Goal: Transaction & Acquisition: Purchase product/service

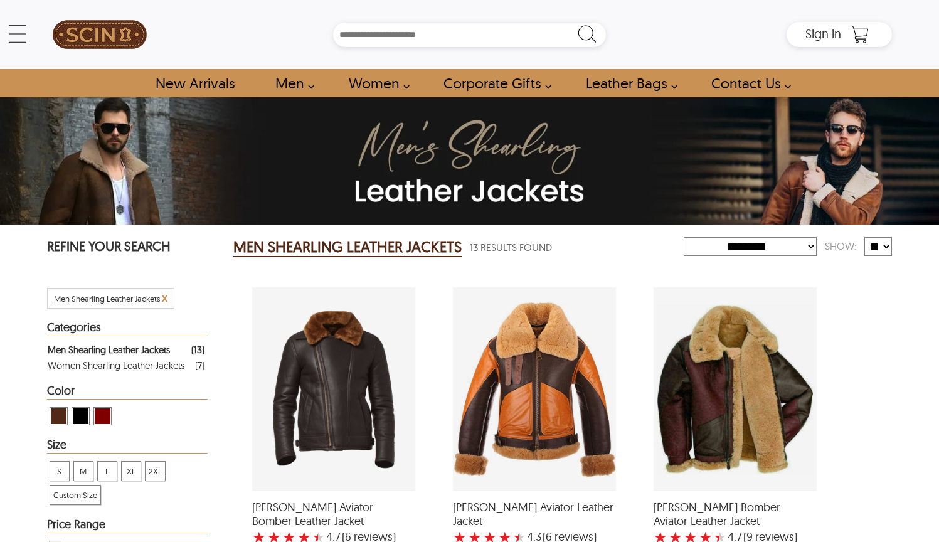
select select "********"
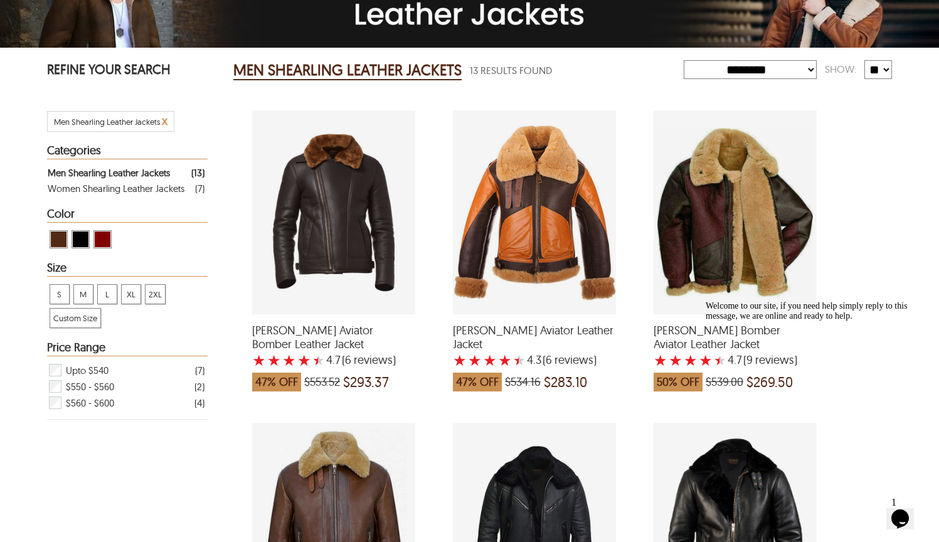
scroll to position [258, 0]
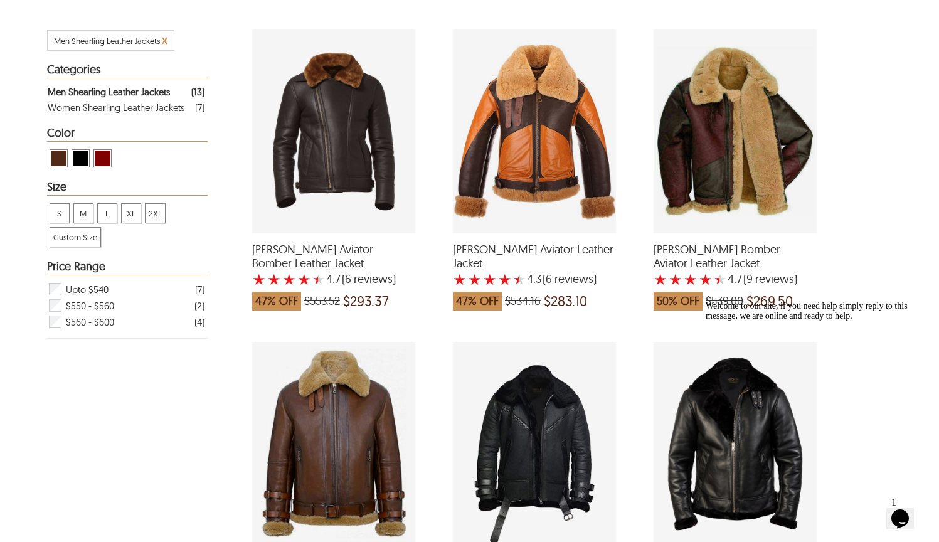
click at [737, 169] on div "George Bomber Aviator Leather Jacket with a 4.666666666666667 Star Rating 9 Pro…" at bounding box center [734, 131] width 163 height 204
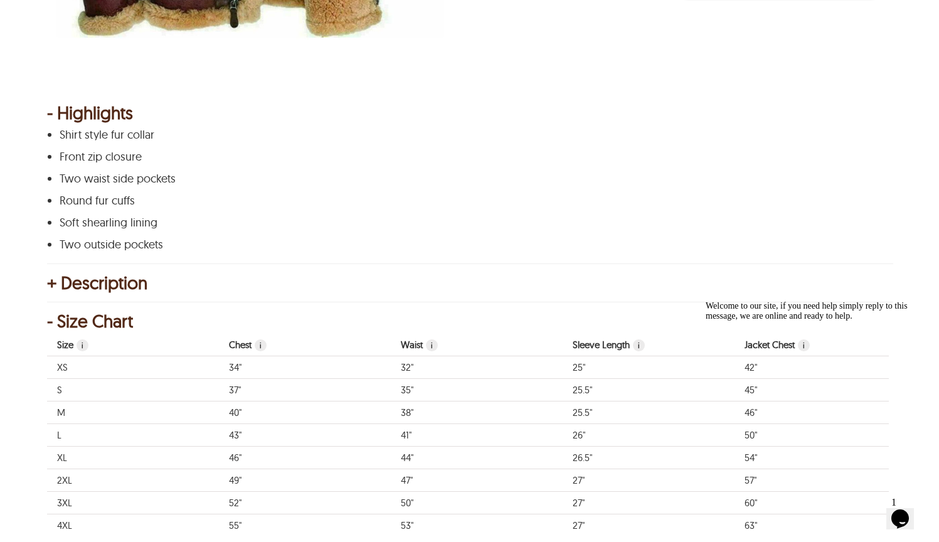
scroll to position [554, 0]
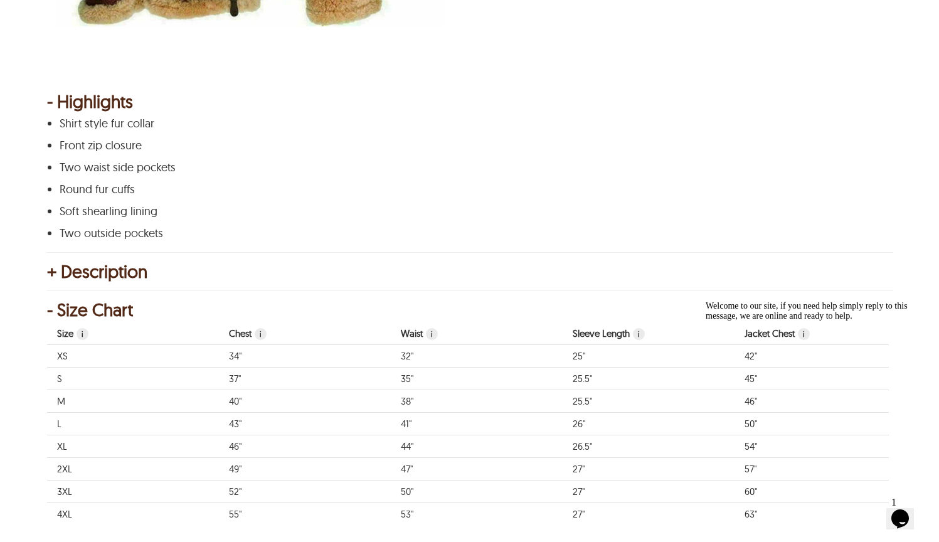
click at [56, 278] on div "+ Description" at bounding box center [469, 271] width 845 height 13
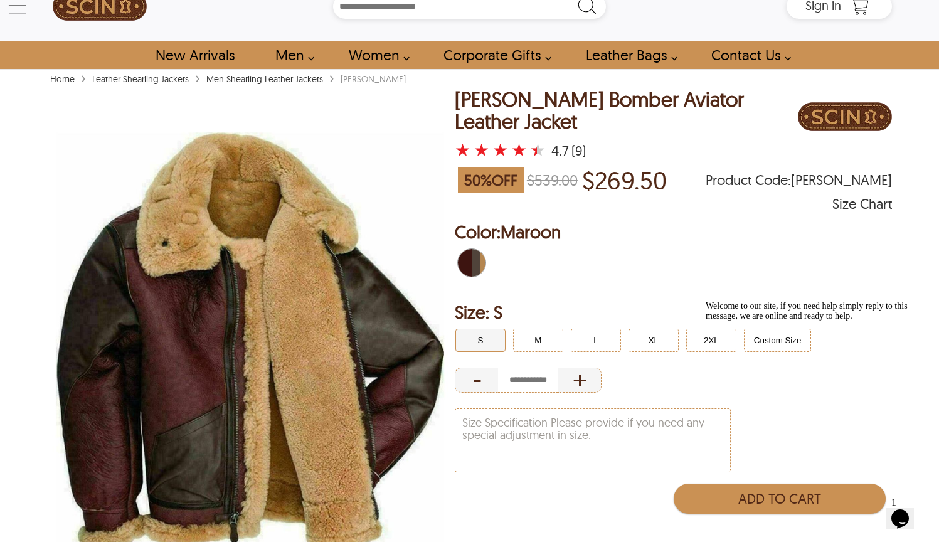
scroll to position [29, 0]
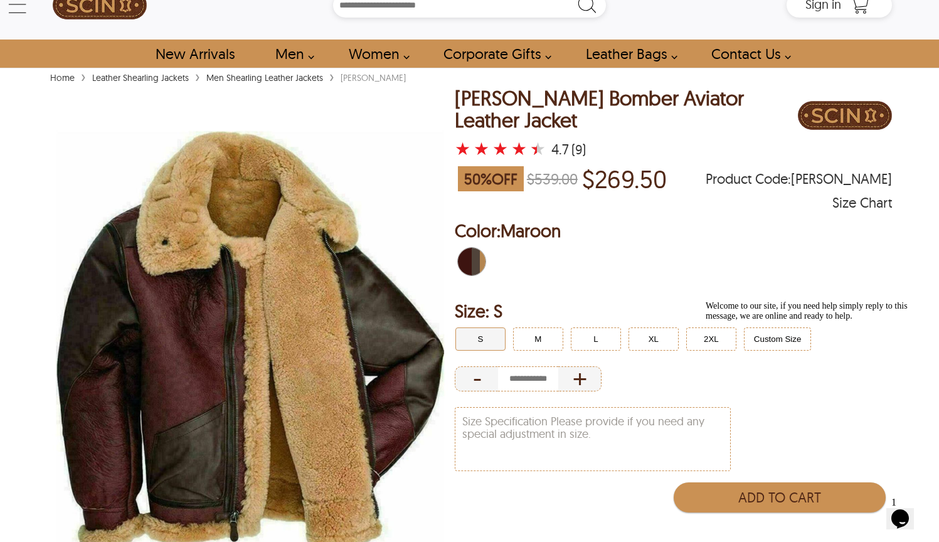
click at [860, 198] on div "Size Chart" at bounding box center [862, 202] width 60 height 13
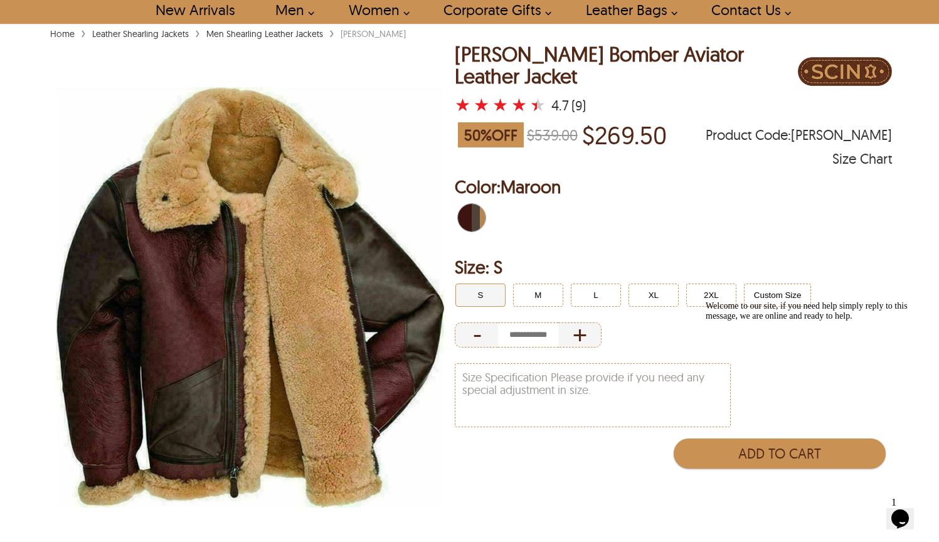
scroll to position [103, 0]
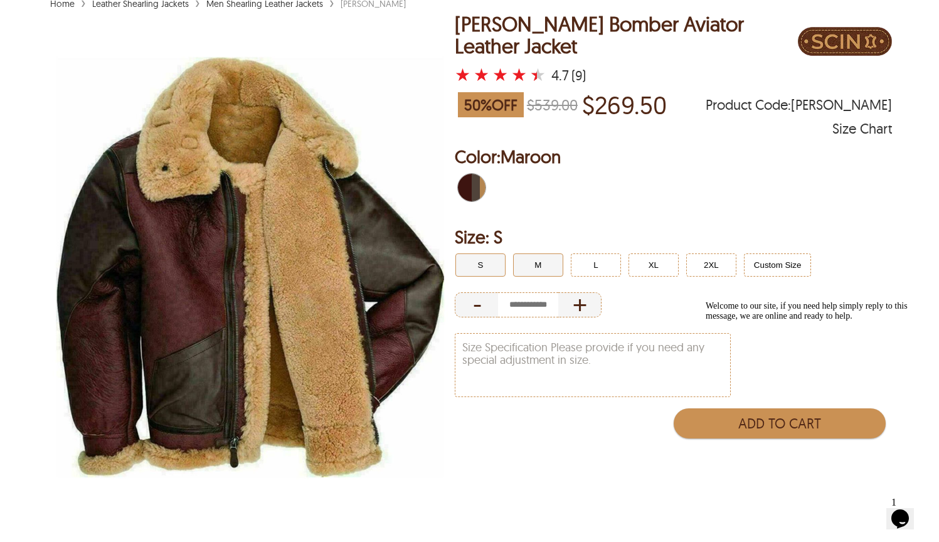
click at [530, 266] on button "M" at bounding box center [538, 264] width 50 height 23
click at [577, 299] on div "+" at bounding box center [579, 304] width 43 height 25
type input "*"
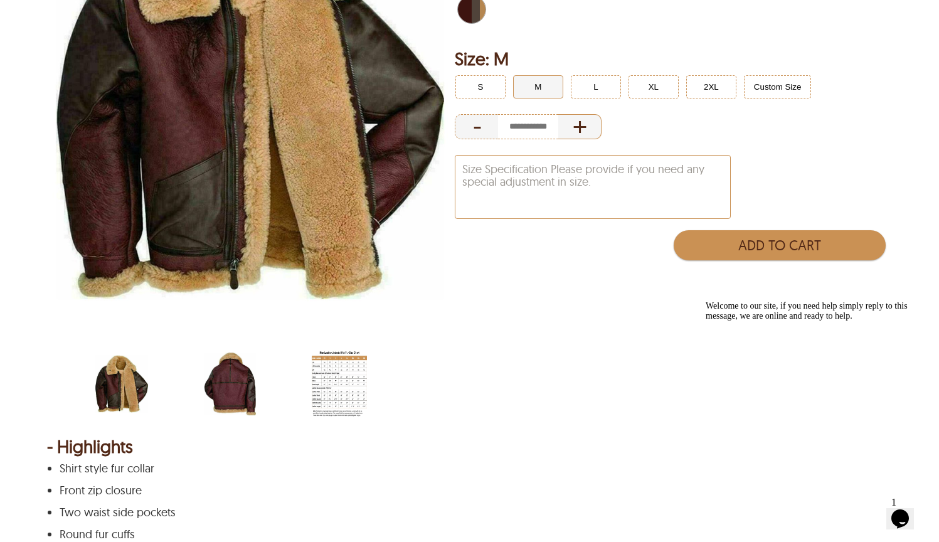
scroll to position [343, 0]
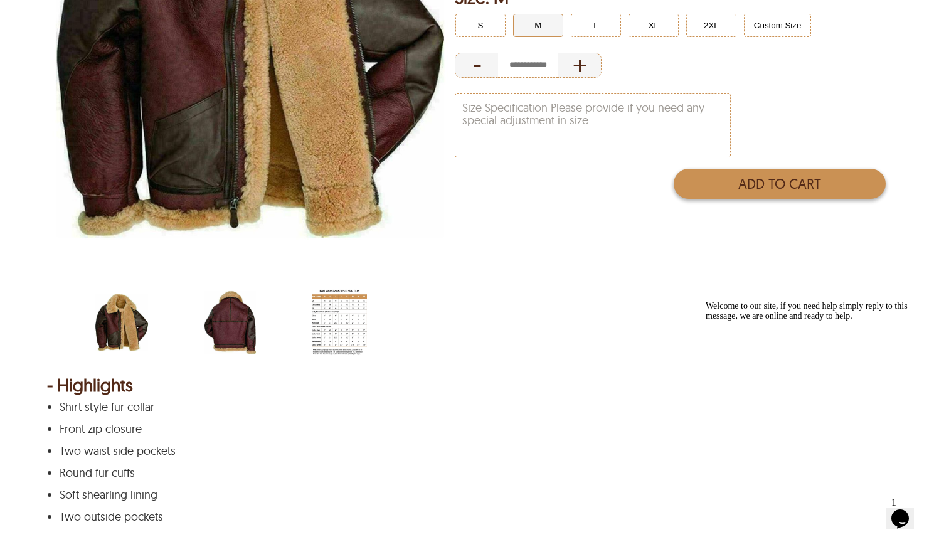
click at [763, 178] on button "Add to Cart" at bounding box center [779, 184] width 213 height 30
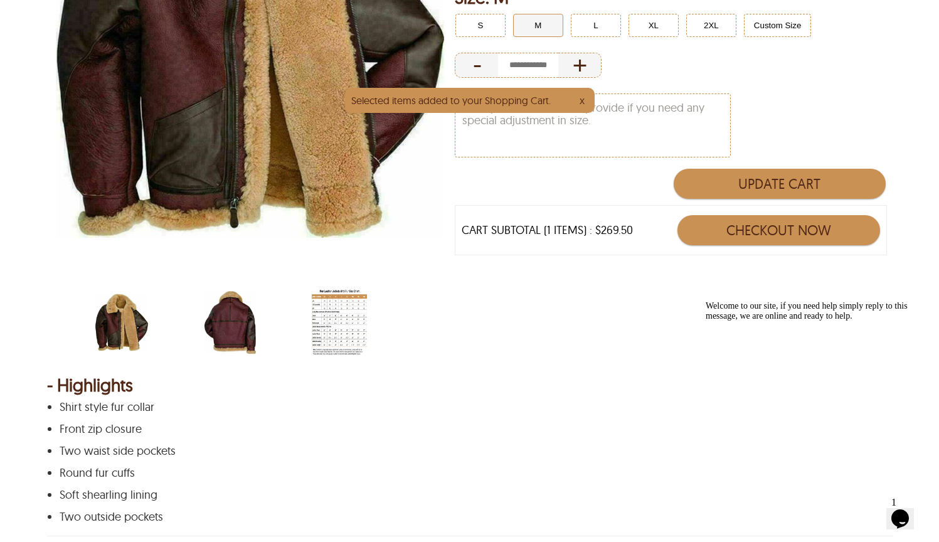
click at [757, 216] on button "Checkout Now" at bounding box center [778, 230] width 203 height 30
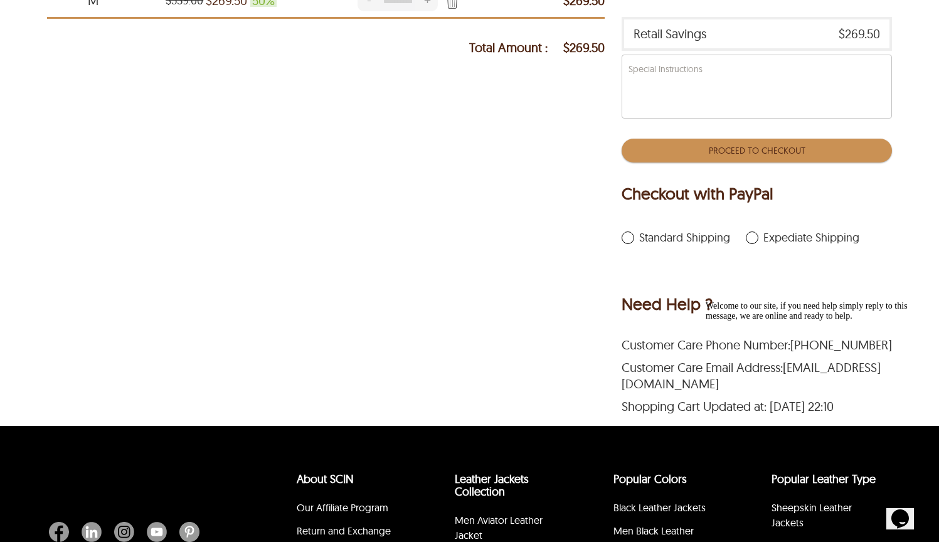
scroll to position [365, 0]
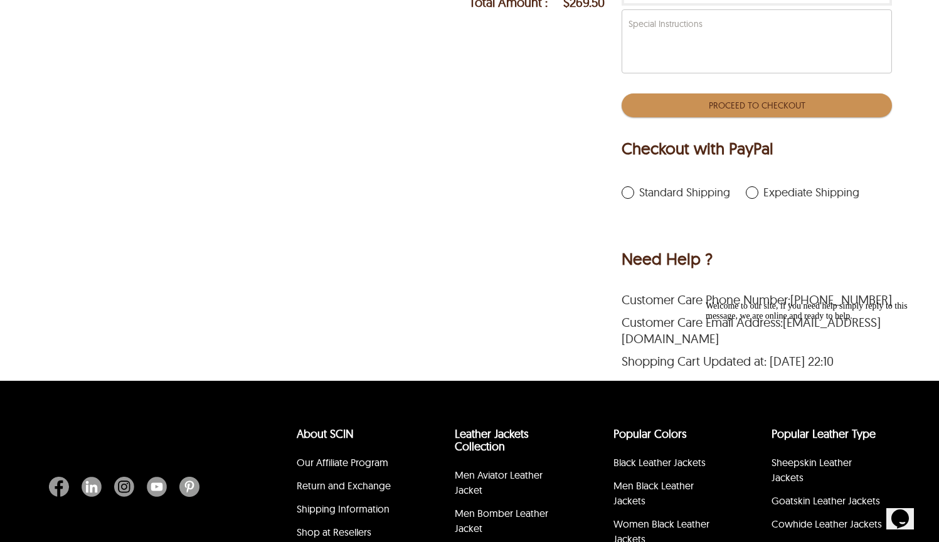
click at [707, 101] on button "Proceed To Checkout" at bounding box center [756, 105] width 270 height 24
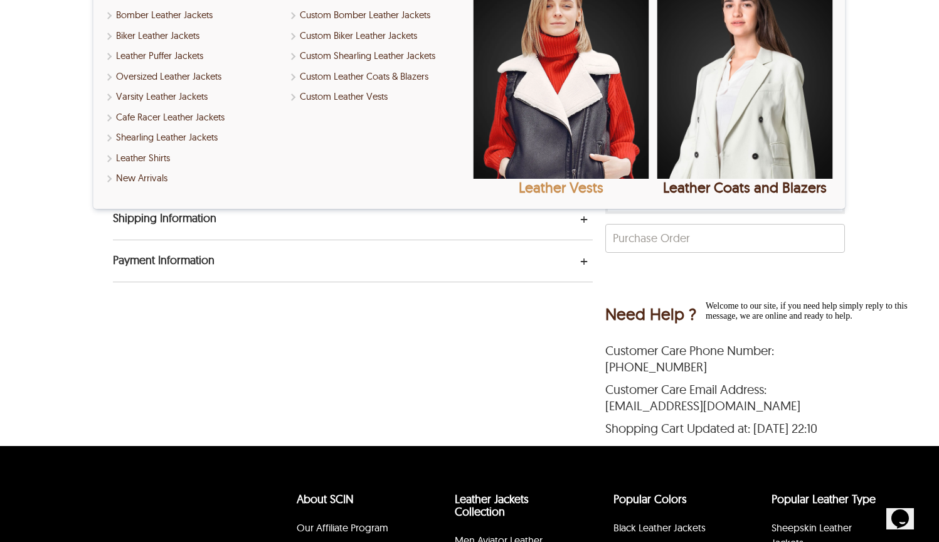
scroll to position [207, 0]
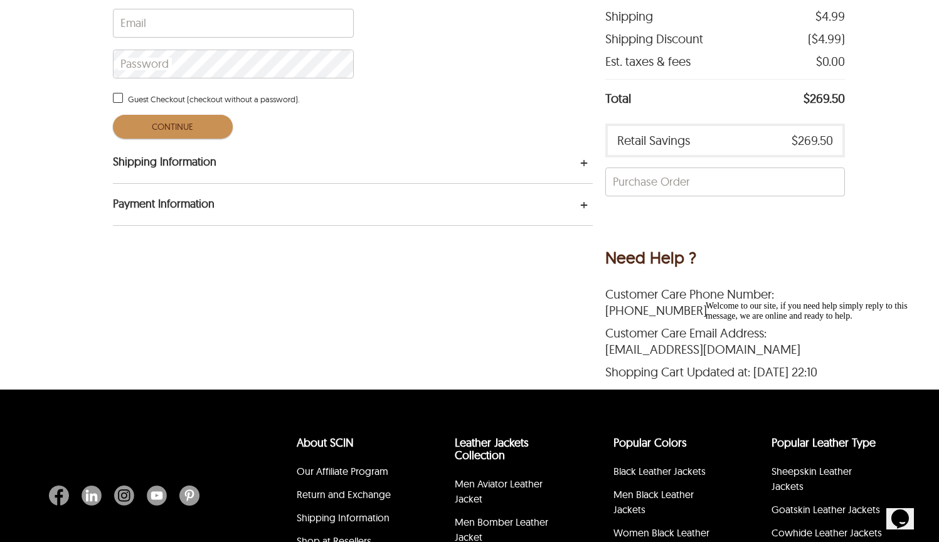
click at [238, 177] on div "Shipping Information" at bounding box center [353, 162] width 480 height 41
